Goal: Find contact information: Find contact information

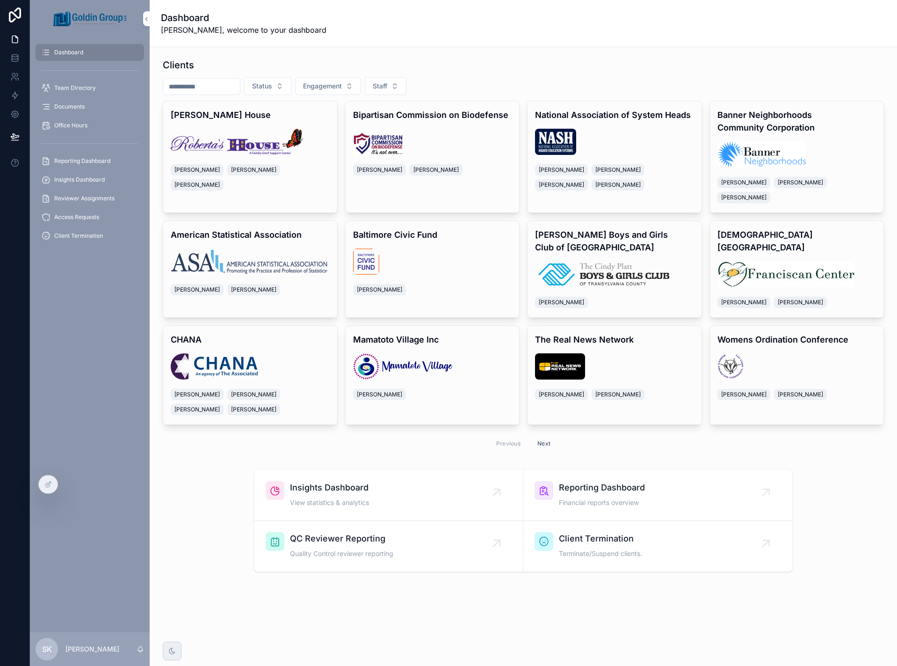
click at [79, 88] on span "Team Directory" at bounding box center [75, 87] width 42 height 7
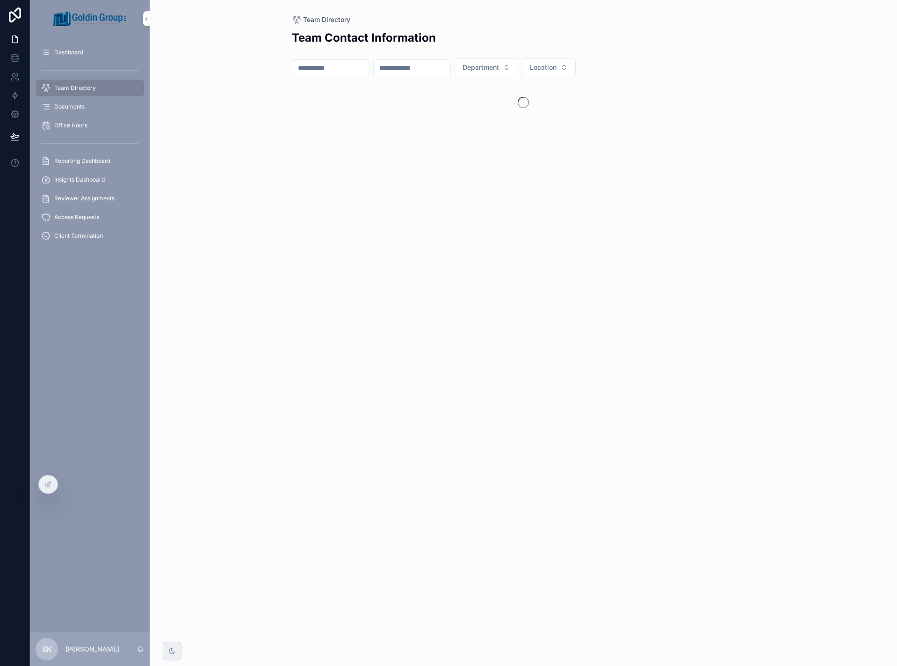
click at [312, 69] on input "scrollable content" at bounding box center [330, 67] width 77 height 13
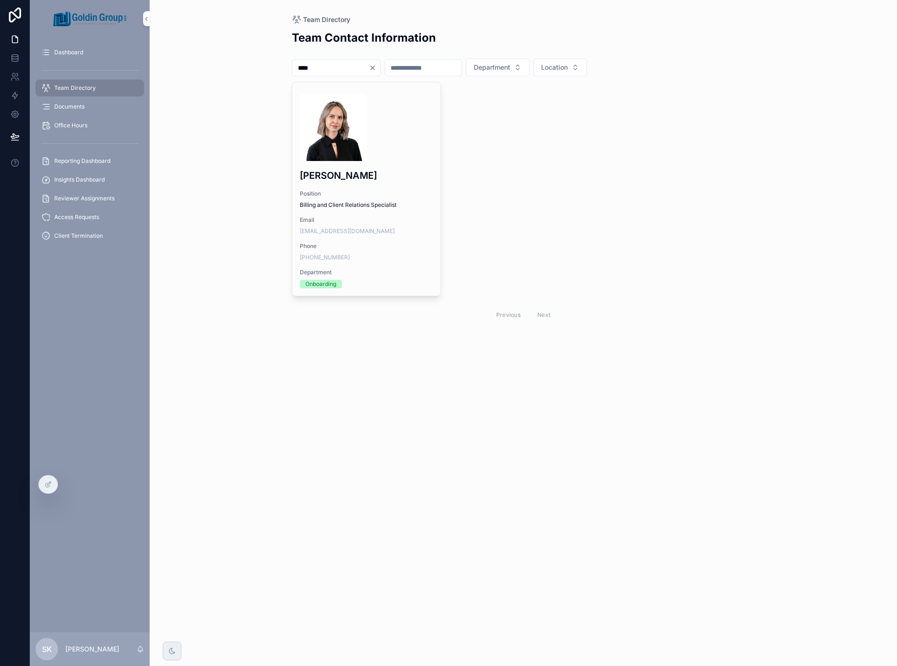
type input "****"
click at [382, 121] on div "scrollable content" at bounding box center [367, 127] width 134 height 67
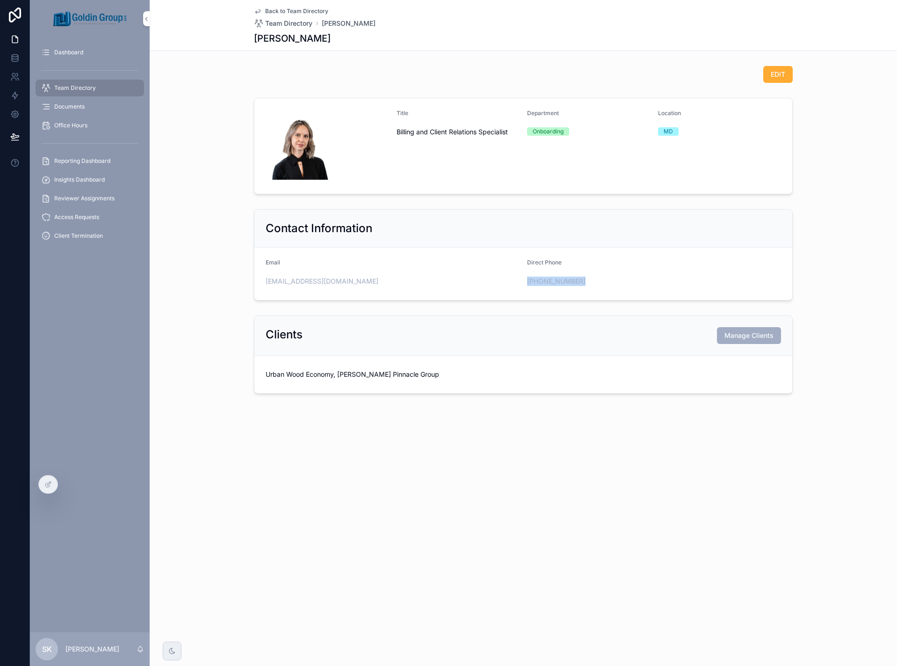
drag, startPoint x: 527, startPoint y: 282, endPoint x: 577, endPoint y: 281, distance: 50.1
click at [577, 281] on form "Email [EMAIL_ADDRESS][DOMAIN_NAME] Direct Phone [PHONE_NUMBER]" at bounding box center [523, 273] width 538 height 52
copy link "[PHONE_NUMBER]"
